Goal: Find contact information: Find contact information

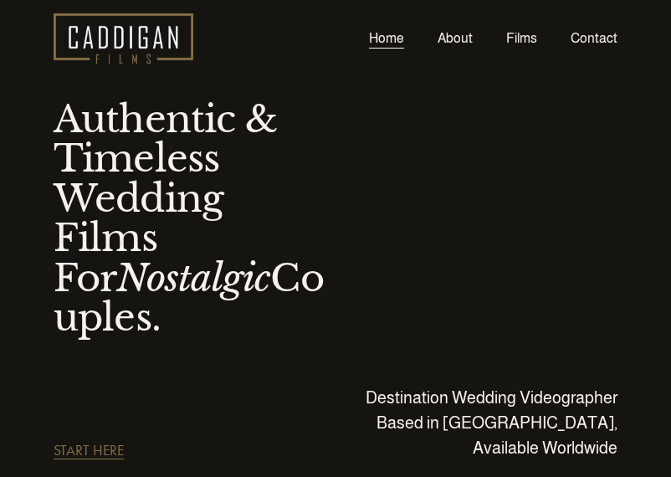
click at [597, 39] on link "Contact" at bounding box center [594, 38] width 47 height 23
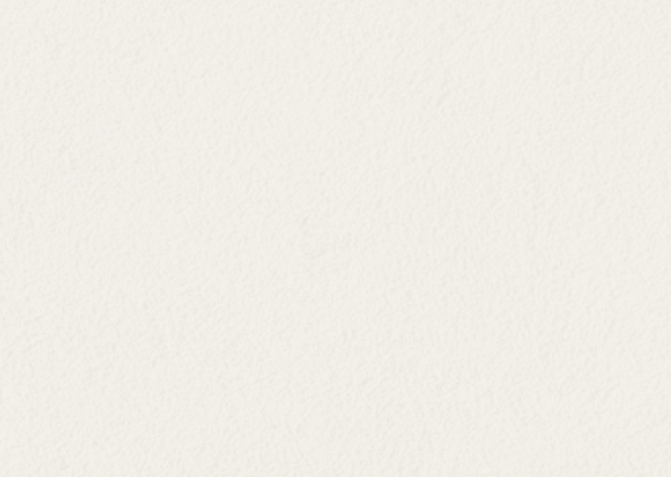
scroll to position [1269, 0]
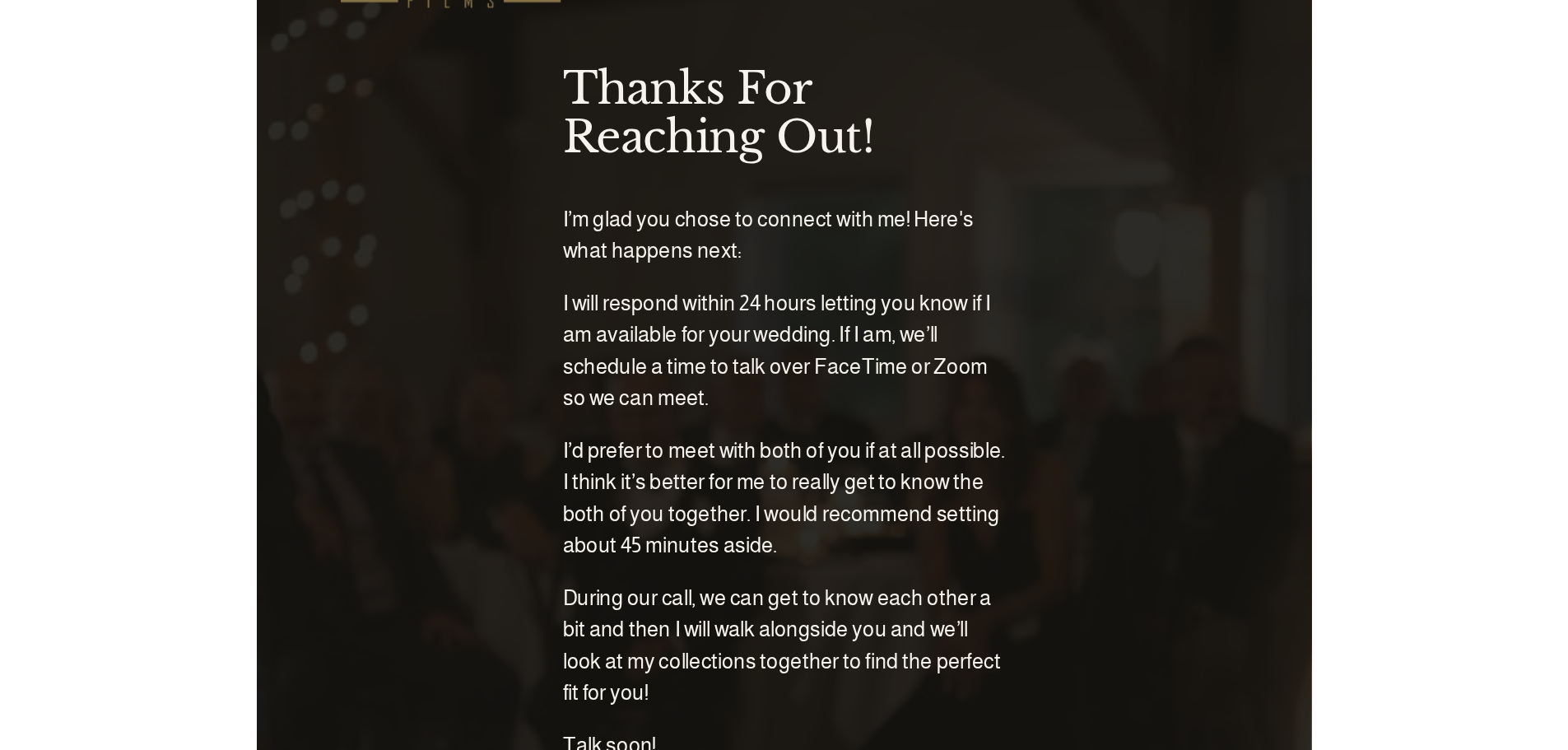
scroll to position [83, 0]
